Goal: Task Accomplishment & Management: Manage account settings

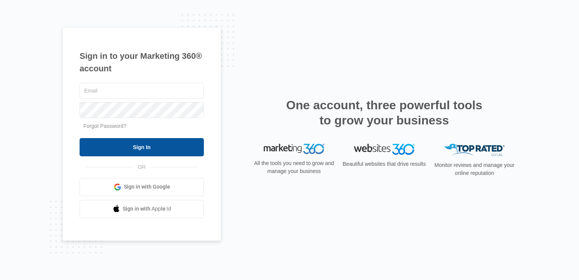
type input "[EMAIL_ADDRESS][DOMAIN_NAME]"
click at [144, 146] on input "Sign In" at bounding box center [142, 147] width 124 height 18
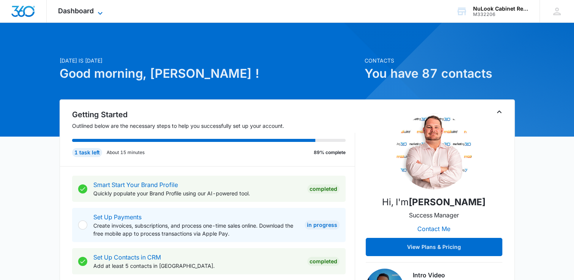
click at [90, 11] on span "Dashboard" at bounding box center [76, 11] width 36 height 8
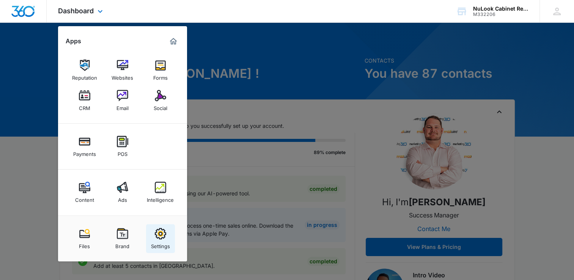
click at [161, 237] on img at bounding box center [160, 233] width 11 height 11
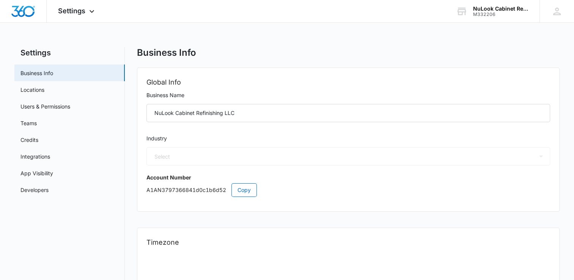
select select "9"
select select "US"
select select "America/New_York"
click at [70, 104] on link "Users & Permissions" at bounding box center [45, 106] width 50 height 8
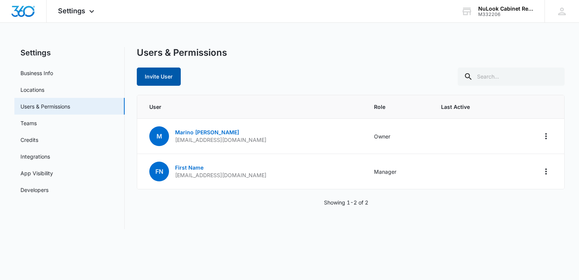
click at [165, 77] on button "Invite User" at bounding box center [159, 76] width 44 height 18
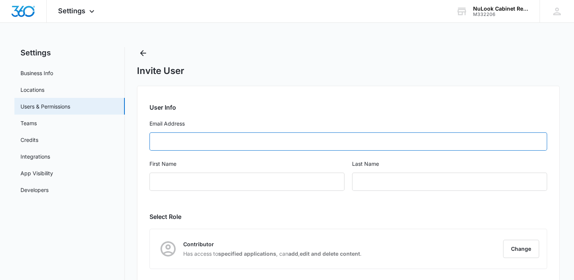
click at [193, 142] on input "Email Address" at bounding box center [347, 141] width 397 height 18
type input "m"
type input "akramfiverr001@gmail.com"
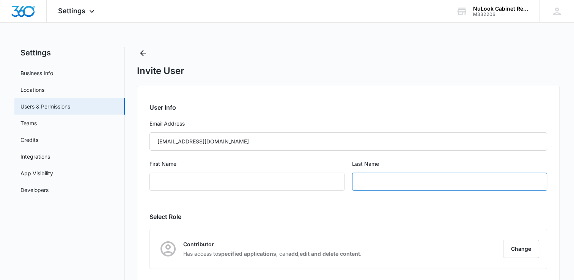
click at [367, 183] on input "text" at bounding box center [449, 182] width 195 height 18
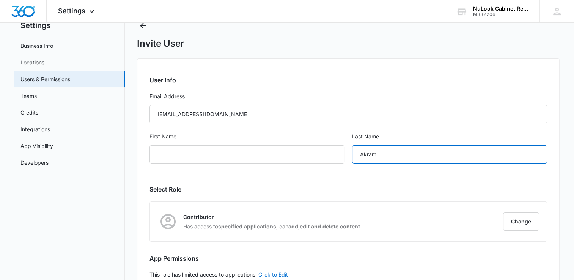
scroll to position [76, 0]
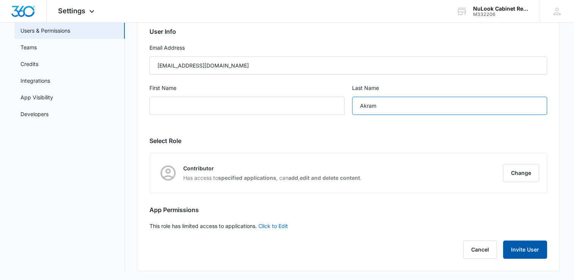
type input "Akram"
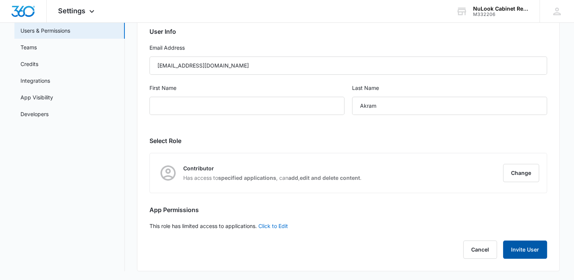
click at [526, 248] on button "Invite User" at bounding box center [525, 249] width 44 height 18
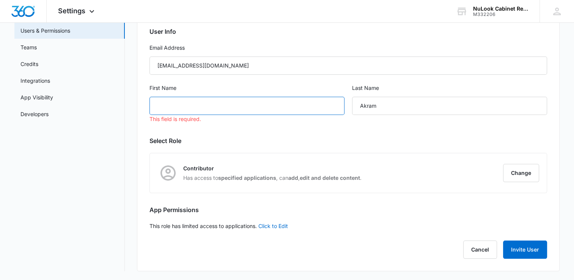
click at [226, 108] on input "First Name" at bounding box center [246, 106] width 195 height 18
type input "Akram"
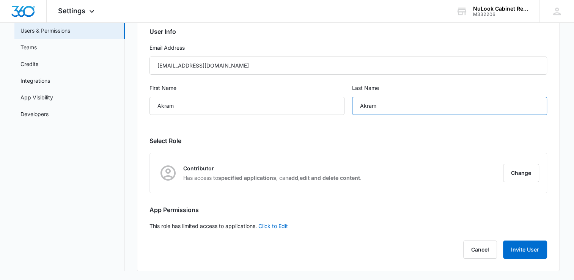
click at [377, 106] on input "Akram" at bounding box center [449, 106] width 195 height 18
type input "A"
type input "Ali"
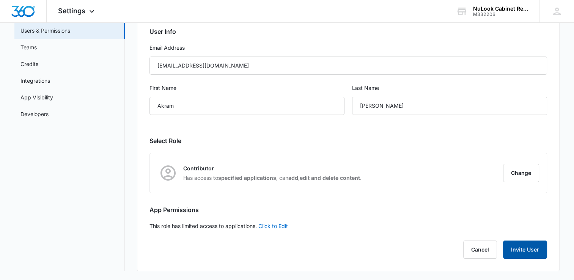
click at [531, 250] on button "Invite User" at bounding box center [525, 249] width 44 height 18
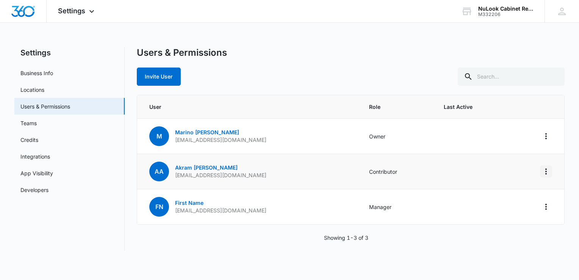
click at [545, 172] on icon "Actions" at bounding box center [546, 171] width 9 height 9
click at [187, 166] on link "Akram Ali" at bounding box center [206, 167] width 63 height 6
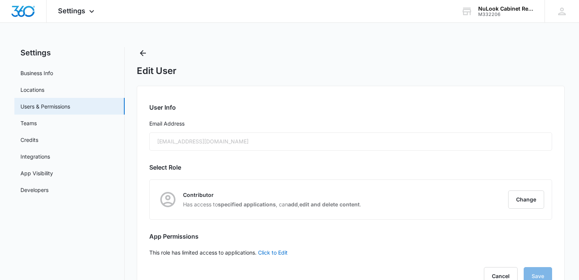
radio input "true"
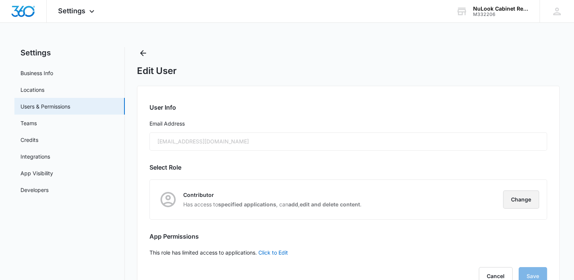
click at [529, 197] on button "Change" at bounding box center [521, 199] width 36 height 18
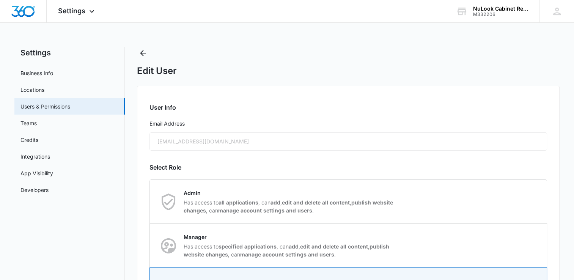
scroll to position [76, 0]
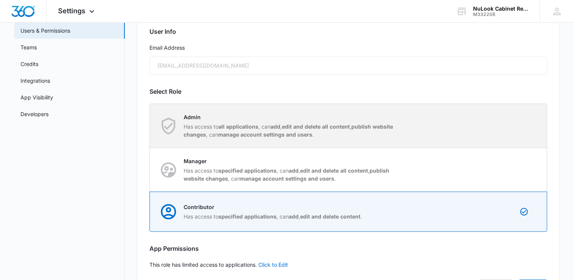
click at [355, 128] on p "Has access to all applications , can add , edit and delete all content , publis…" at bounding box center [290, 130] width 213 height 16
click at [150, 126] on input "Admin Has access to all applications , can add , edit and delete all content , …" at bounding box center [150, 126] width 0 height 0
radio input "true"
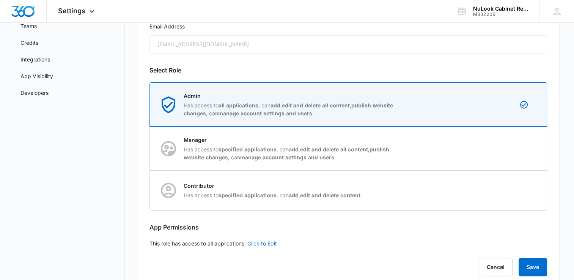
scroll to position [114, 0]
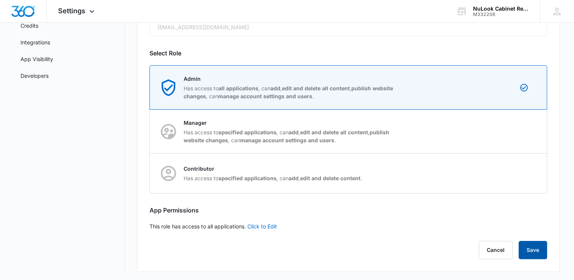
click at [529, 247] on button "Save" at bounding box center [532, 250] width 28 height 18
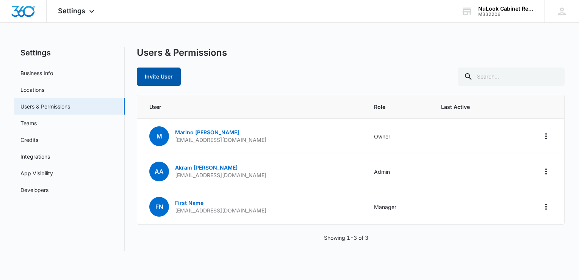
click at [166, 78] on button "Invite User" at bounding box center [159, 76] width 44 height 18
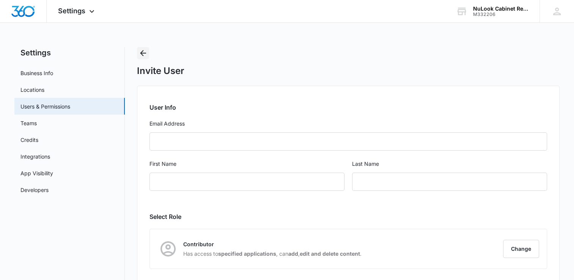
click at [144, 53] on icon "Back" at bounding box center [143, 53] width 6 height 6
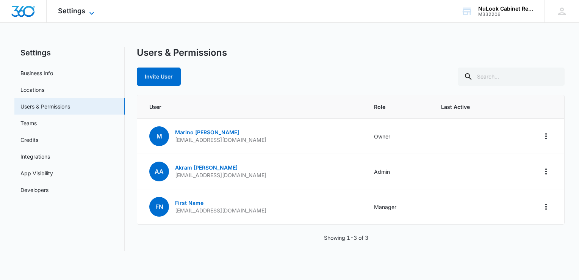
click at [92, 11] on icon at bounding box center [91, 13] width 9 height 9
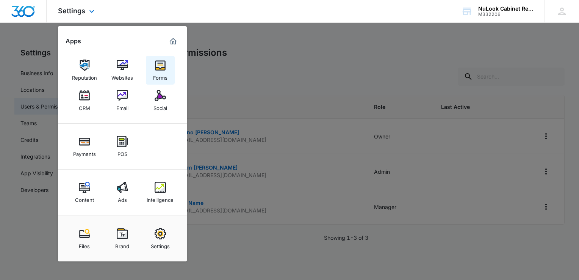
click at [160, 69] on img at bounding box center [160, 65] width 11 height 11
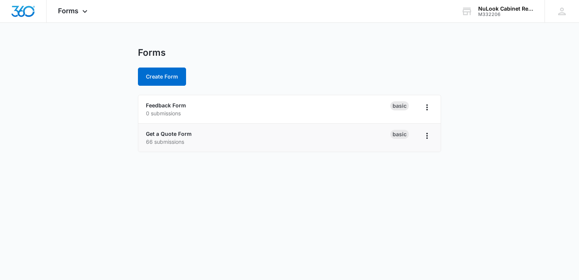
click at [173, 138] on p "66 submissions" at bounding box center [268, 142] width 245 height 8
click at [182, 132] on link "Get a Quote Form" at bounding box center [169, 133] width 46 height 6
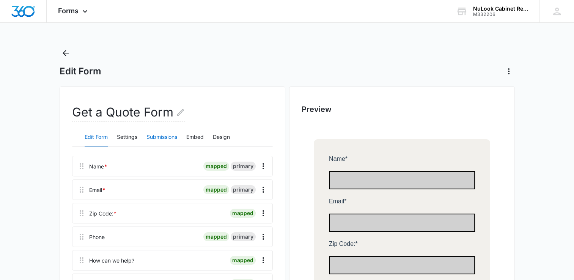
click at [172, 139] on button "Submissions" at bounding box center [161, 137] width 31 height 18
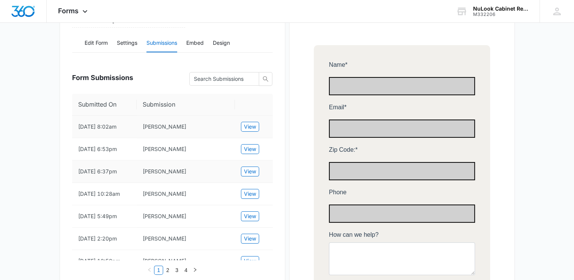
scroll to position [114, 0]
